Goal: Communication & Community: Participate in discussion

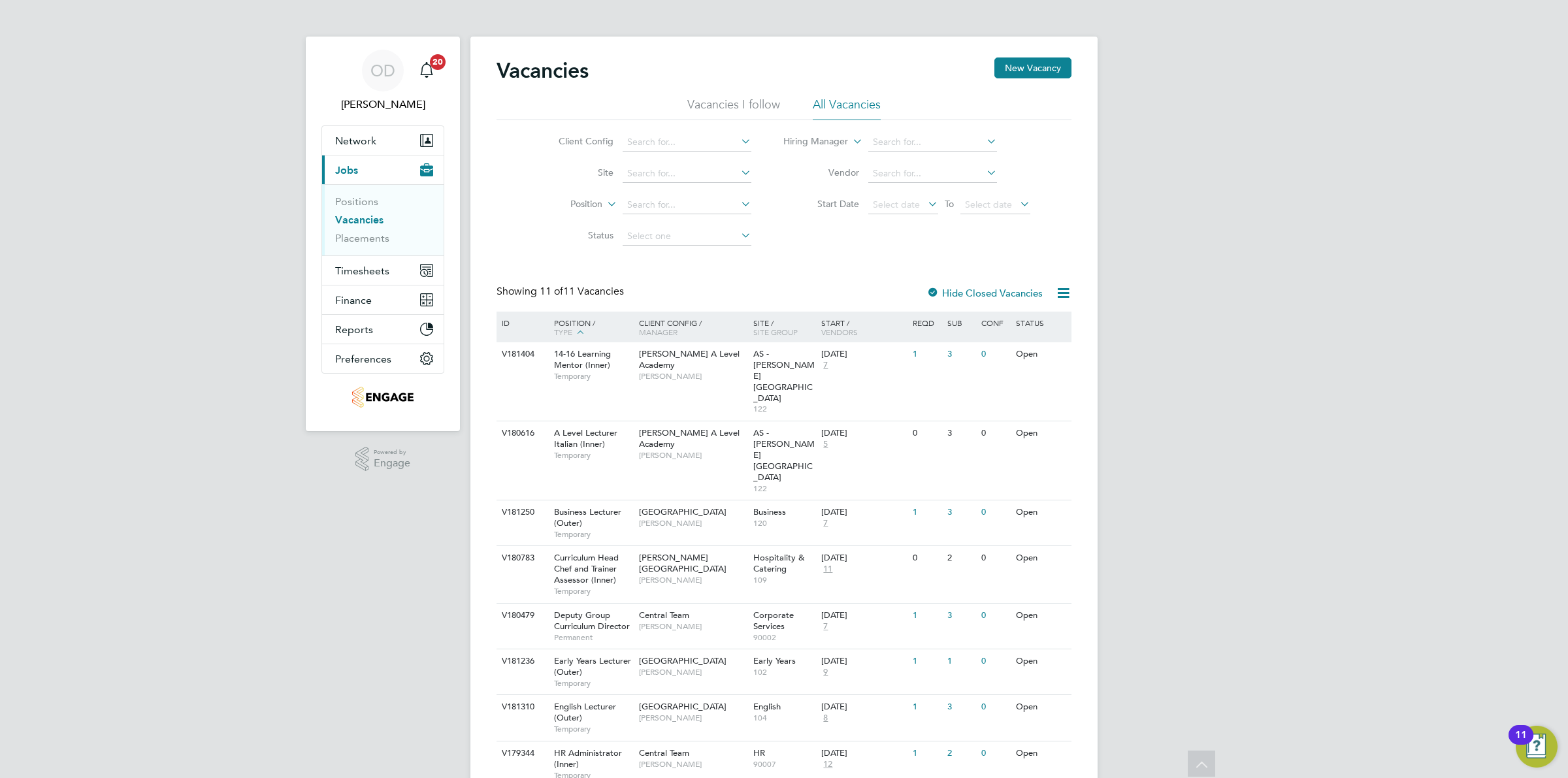
scroll to position [119, 0]
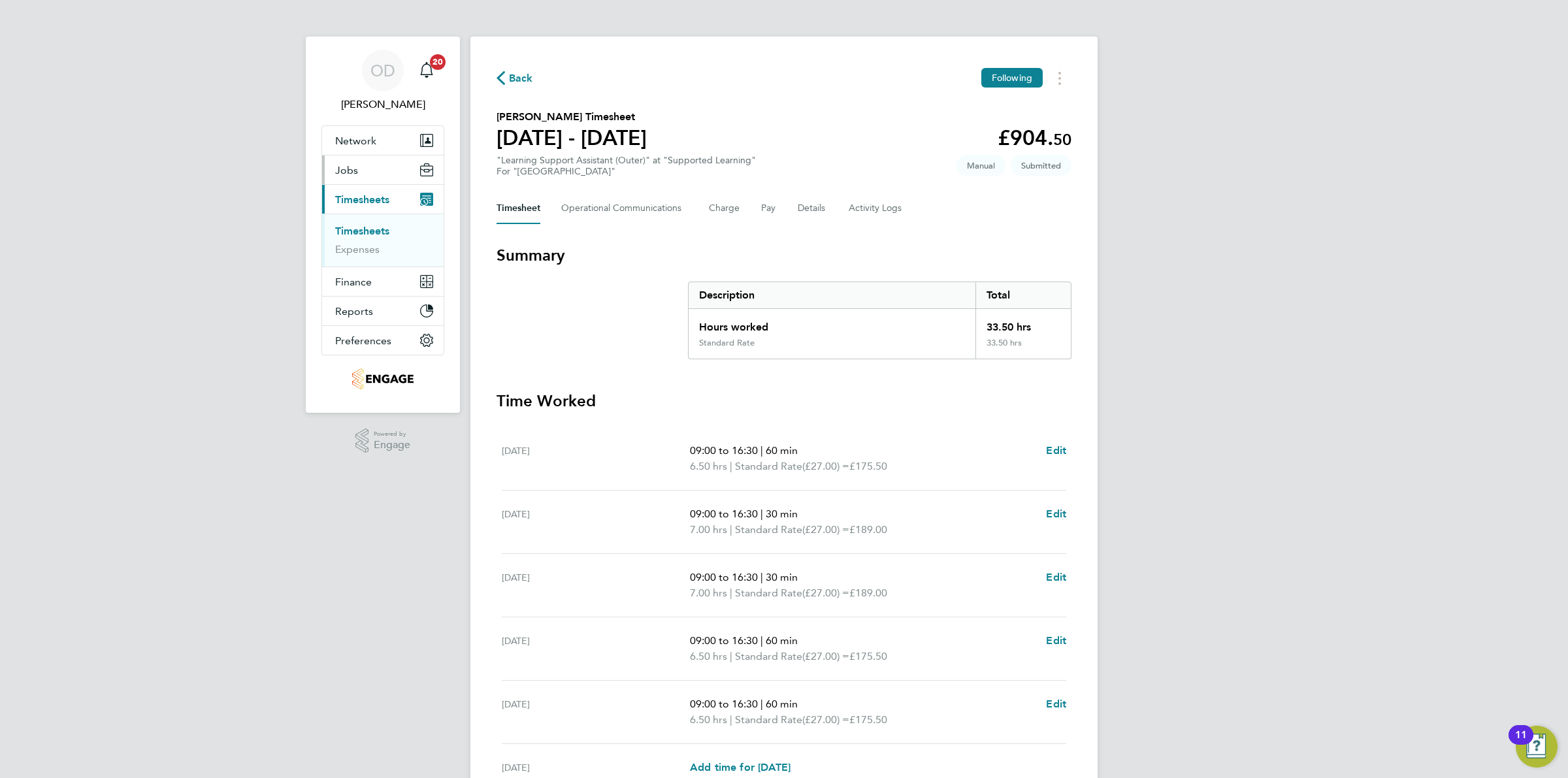
click at [351, 173] on span "Jobs" at bounding box center [347, 170] width 23 height 13
click at [354, 219] on link "Vacancies" at bounding box center [358, 220] width 47 height 13
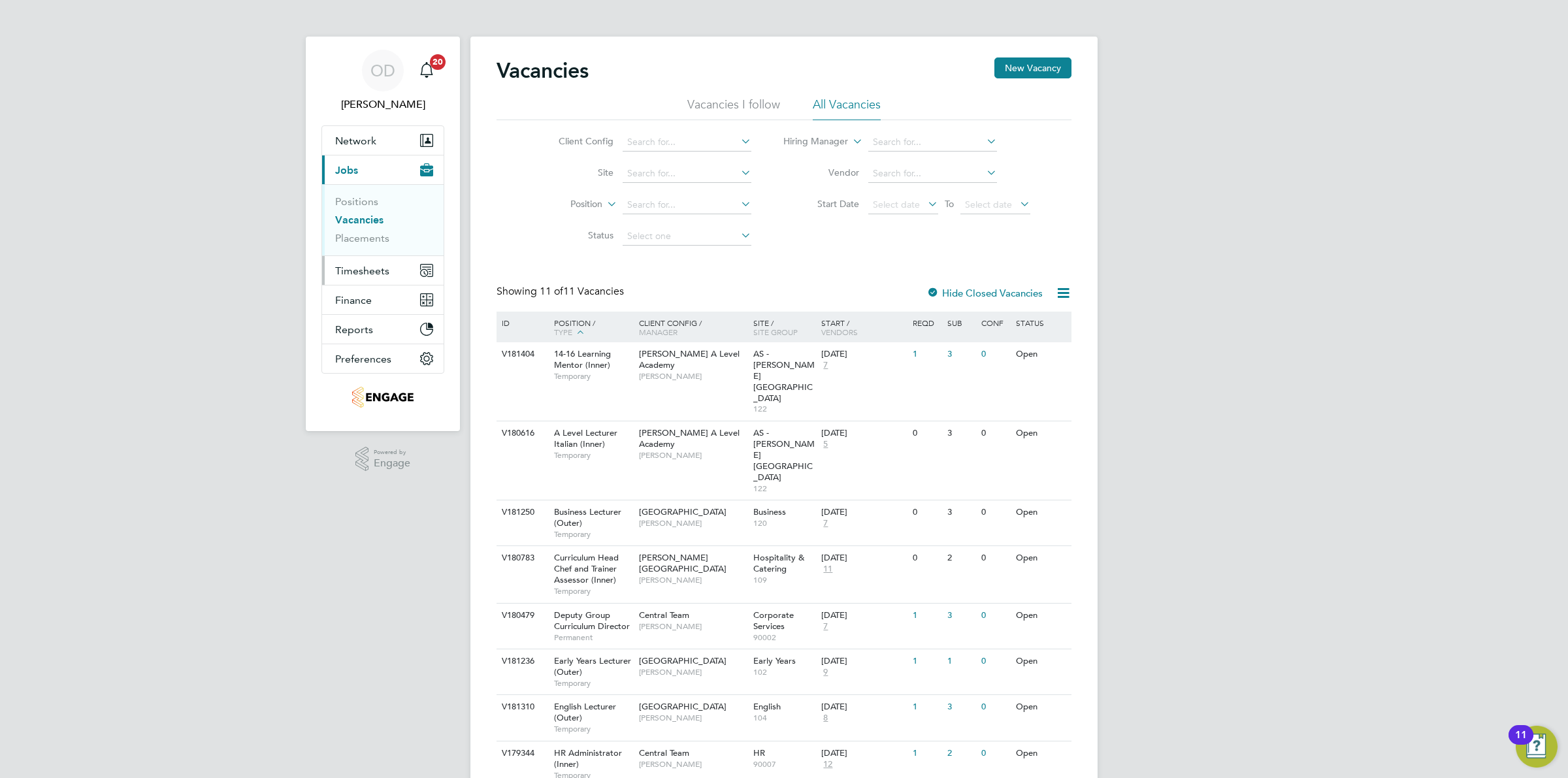
click at [366, 263] on button "Timesheets" at bounding box center [383, 270] width 122 height 28
click at [369, 229] on link "Timesheets" at bounding box center [362, 231] width 54 height 13
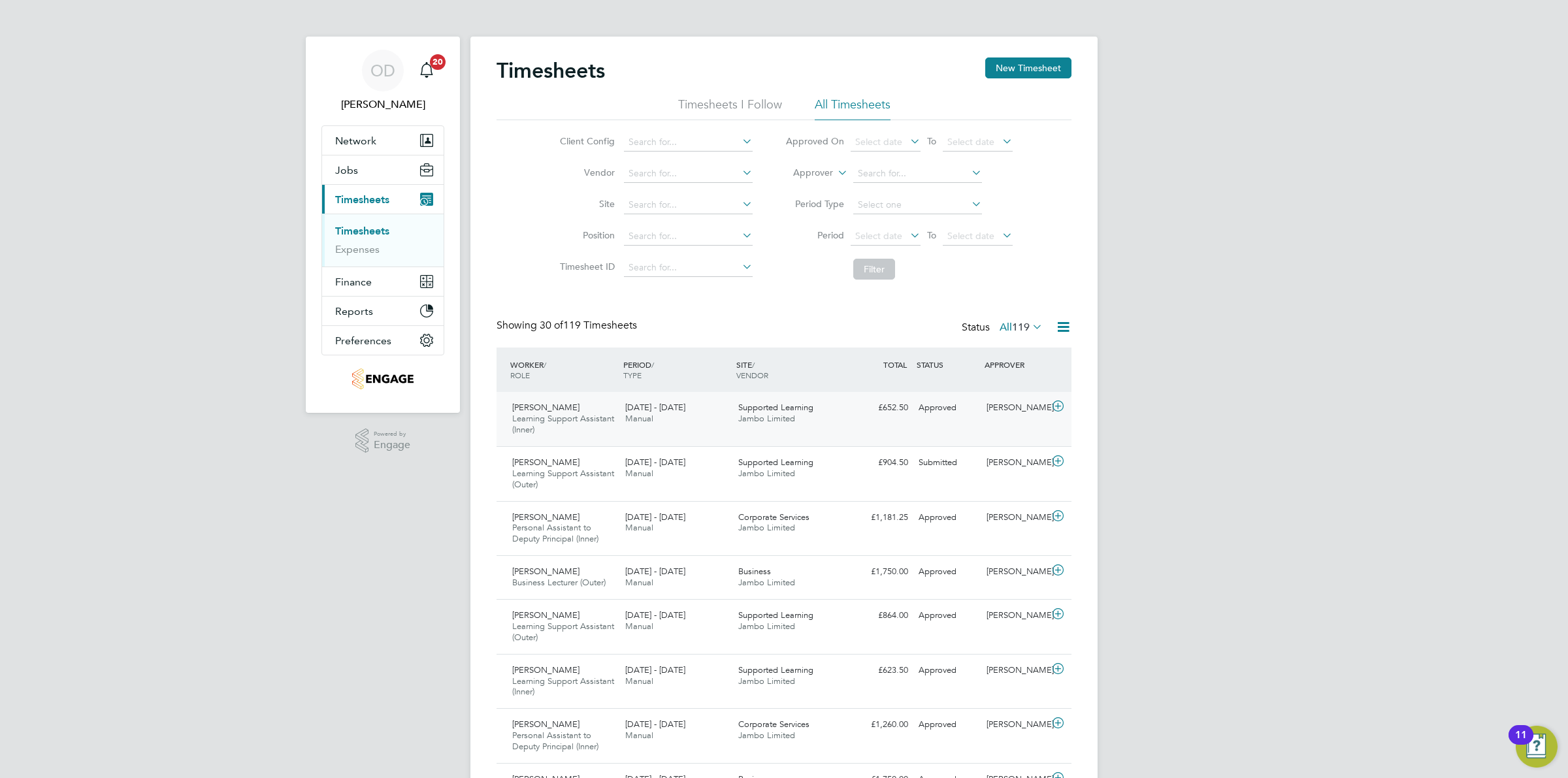
click at [979, 409] on div "Approved" at bounding box center [947, 407] width 68 height 21
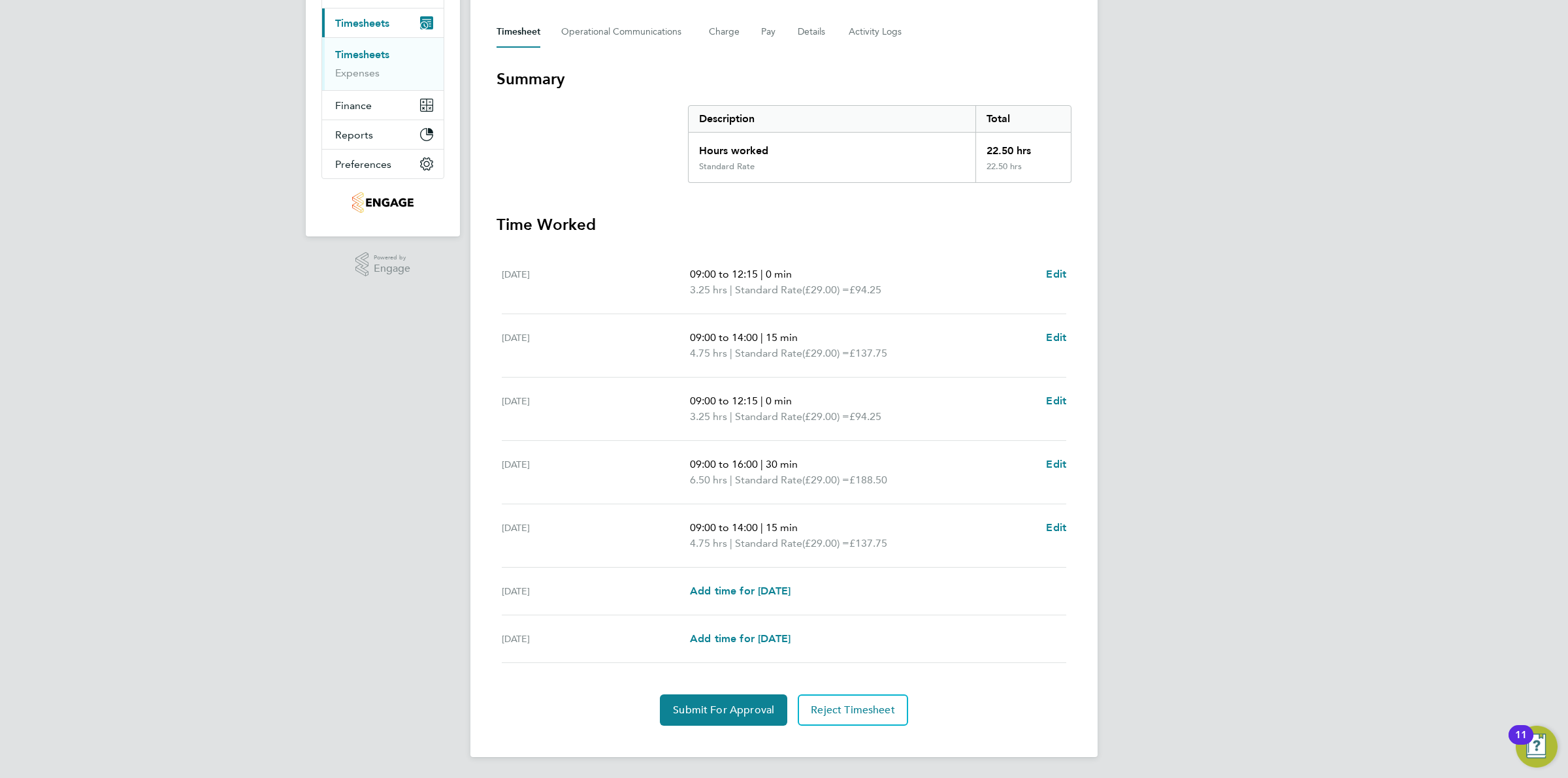
scroll to position [96, 0]
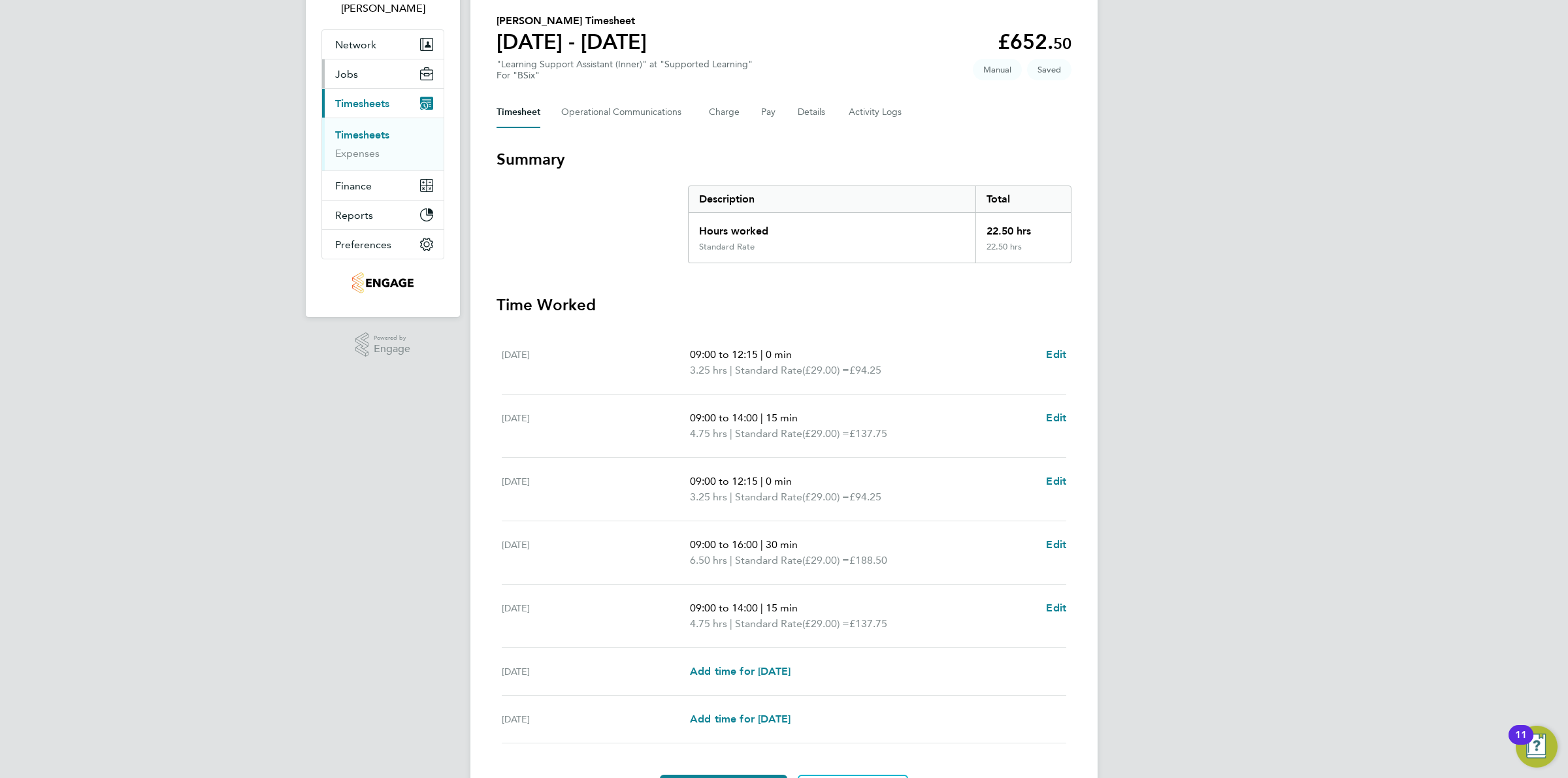
click at [358, 78] on button "Jobs" at bounding box center [383, 73] width 122 height 28
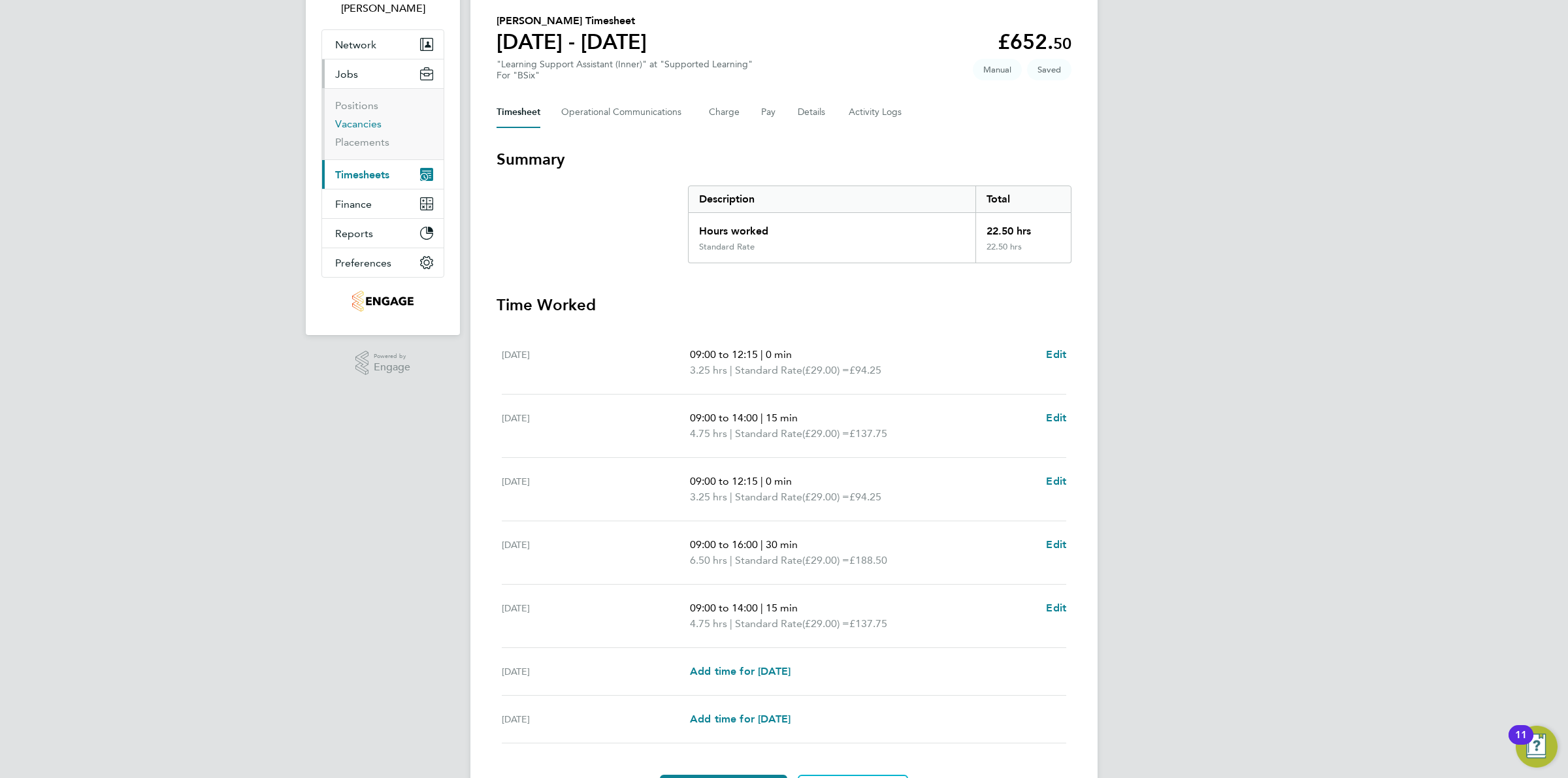
click at [362, 122] on link "Vacancies" at bounding box center [358, 124] width 47 height 13
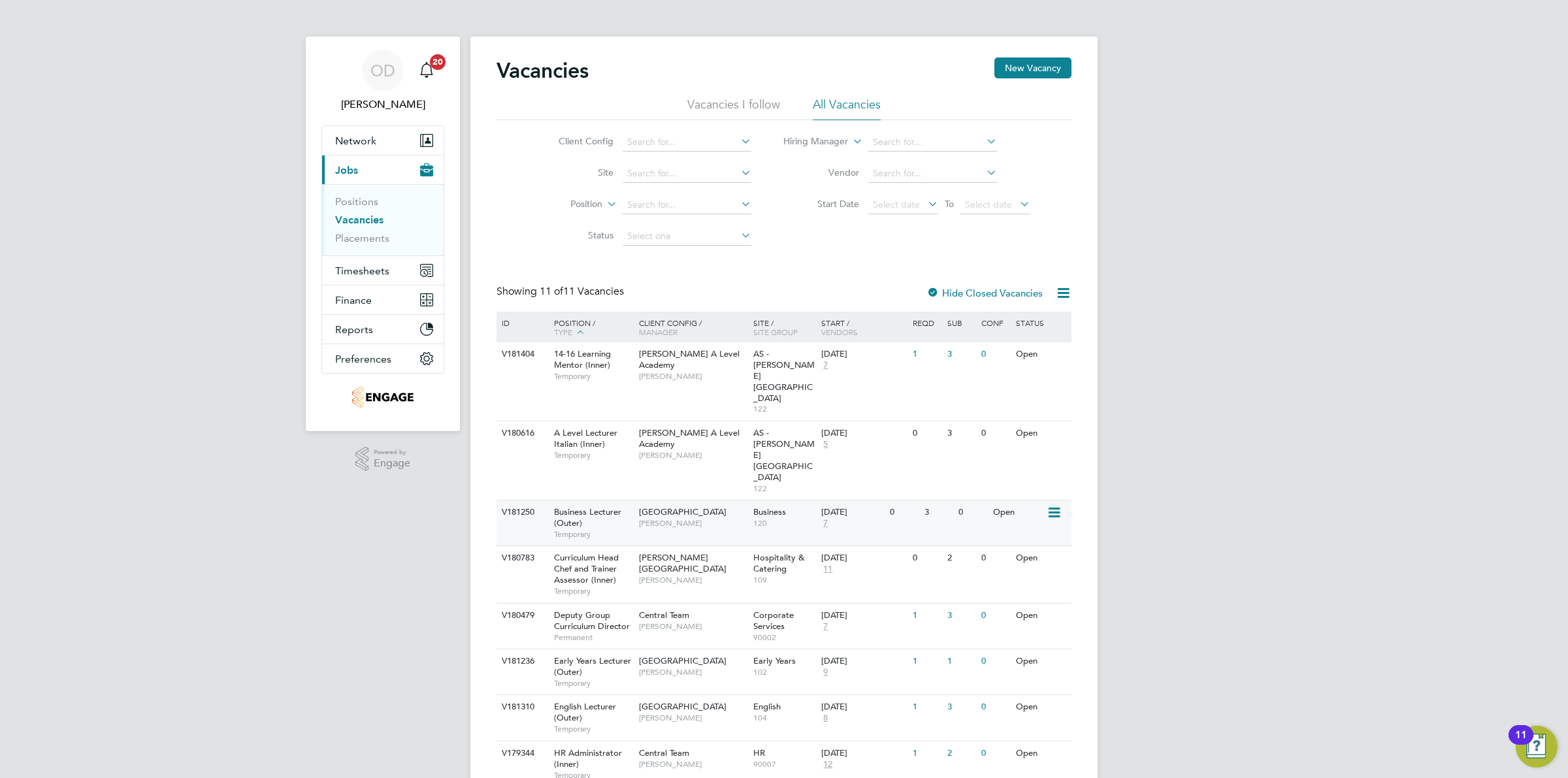
click at [737, 518] on span "[PERSON_NAME]" at bounding box center [692, 522] width 108 height 10
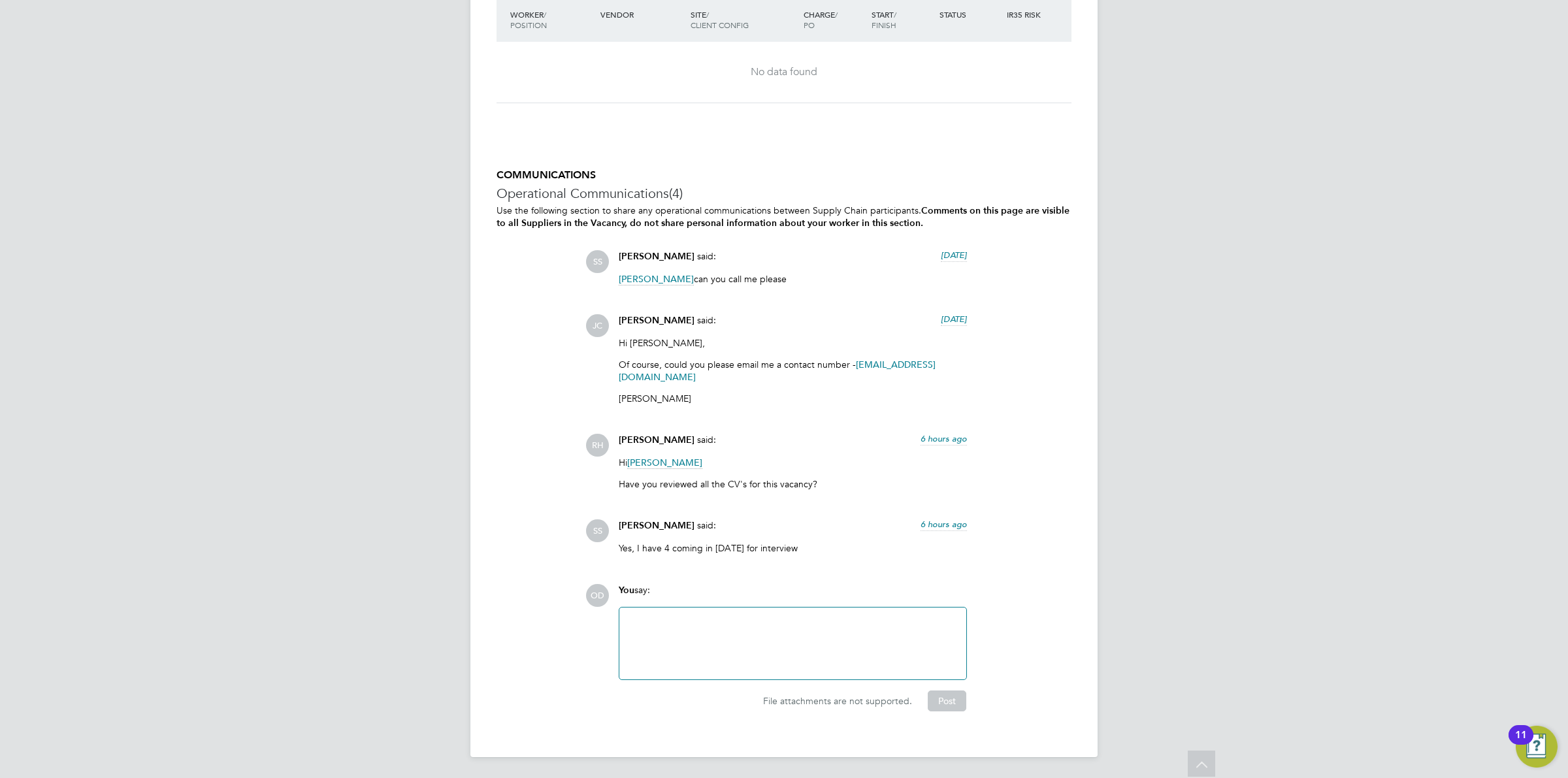
click at [816, 653] on div at bounding box center [793, 643] width 332 height 56
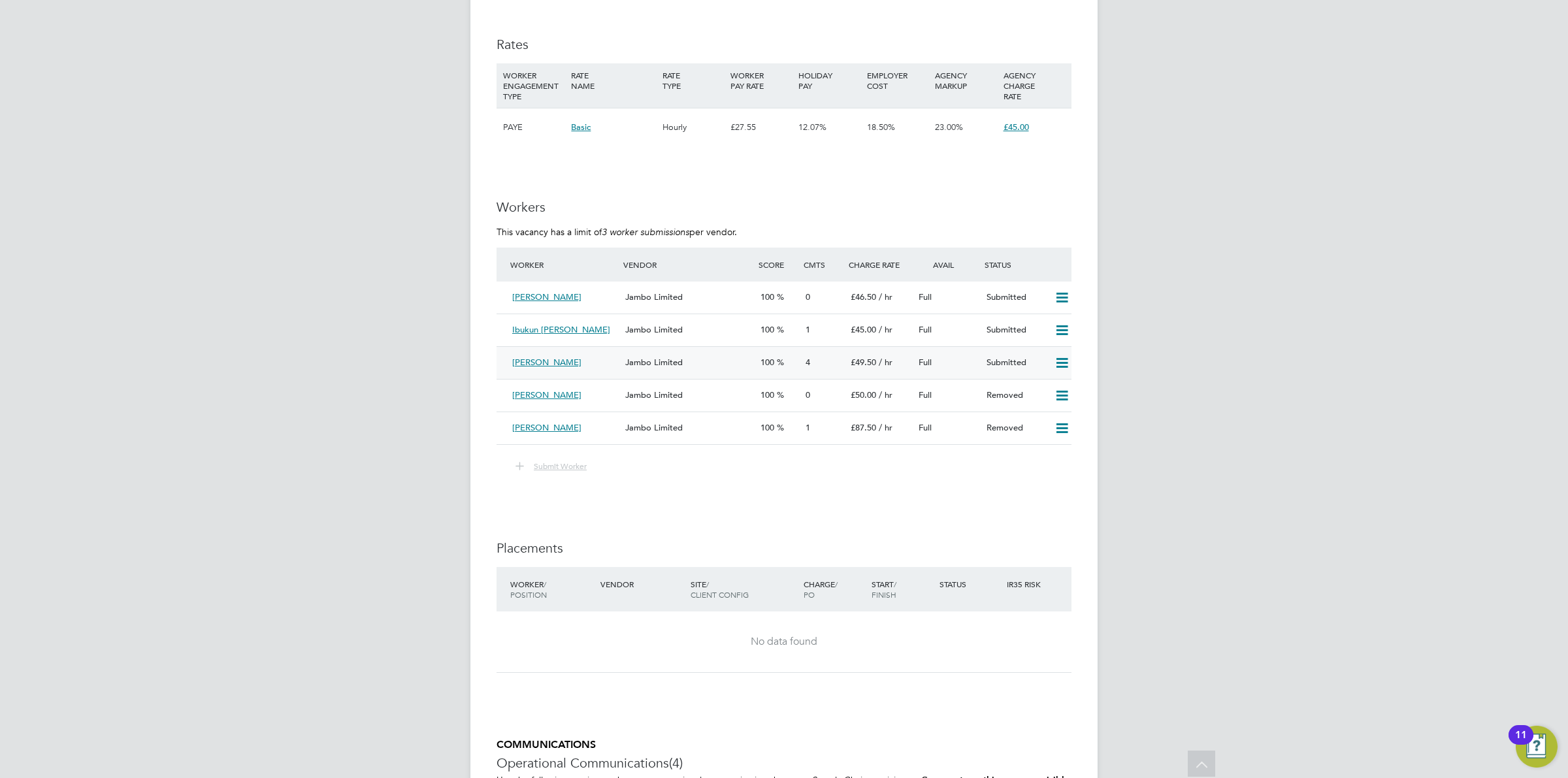
click at [593, 360] on div "Nasira Sikander" at bounding box center [563, 362] width 113 height 21
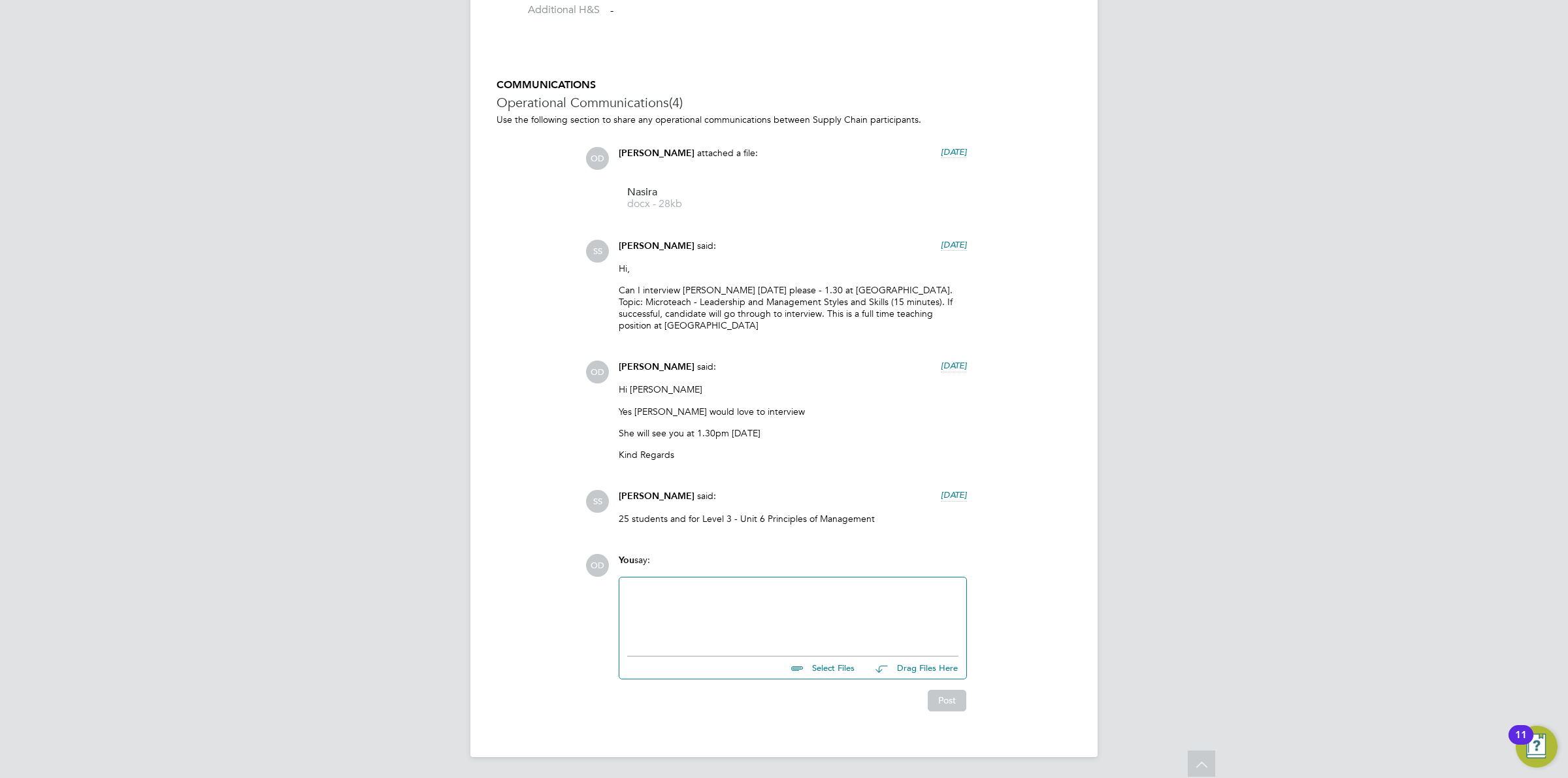
click at [839, 599] on div at bounding box center [793, 612] width 332 height 56
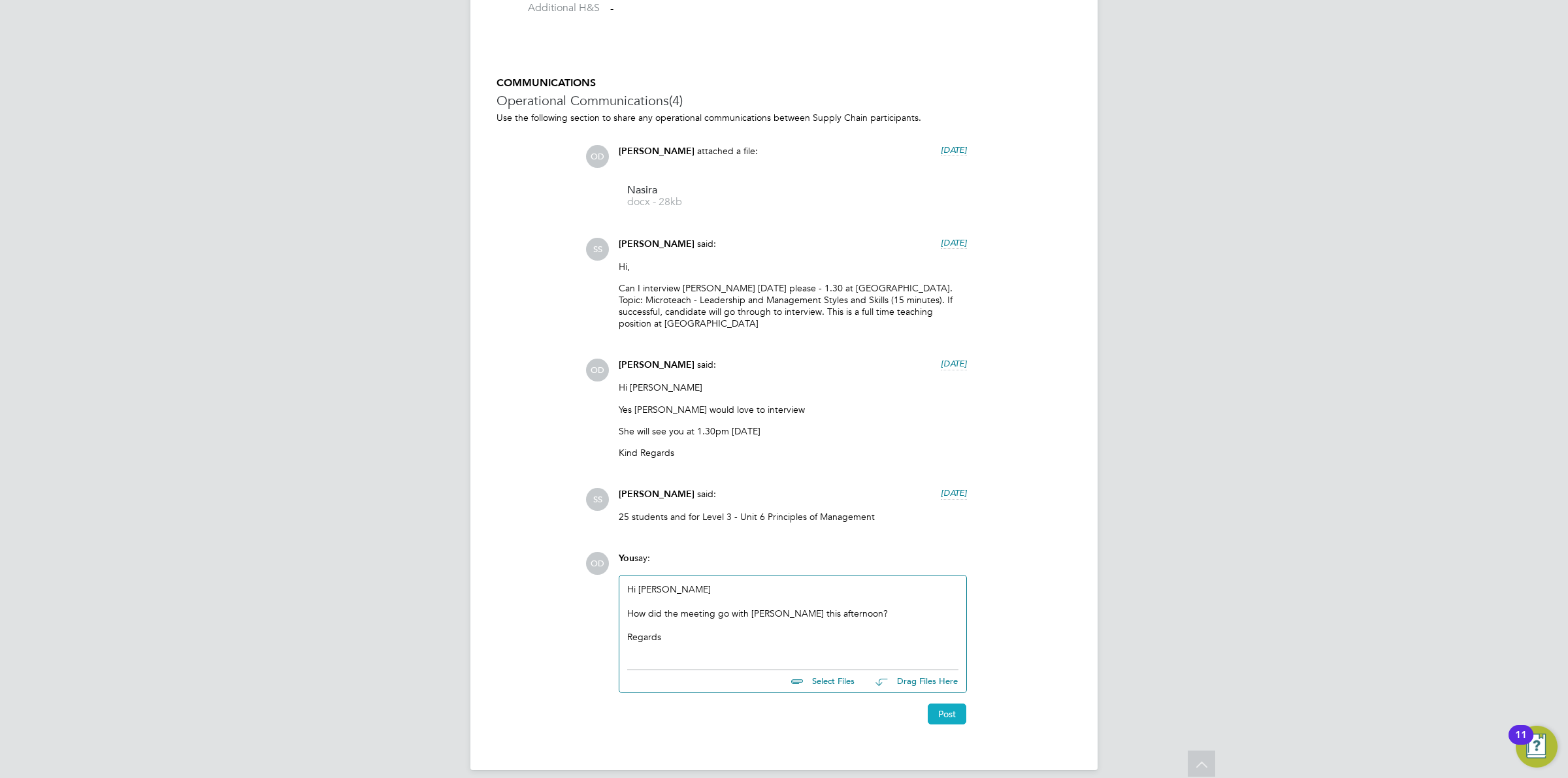
click at [938, 719] on button "Post" at bounding box center [947, 713] width 39 height 21
